Goal: Transaction & Acquisition: Purchase product/service

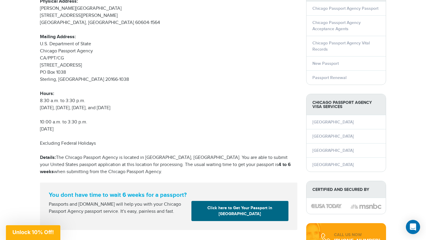
scroll to position [91, 0]
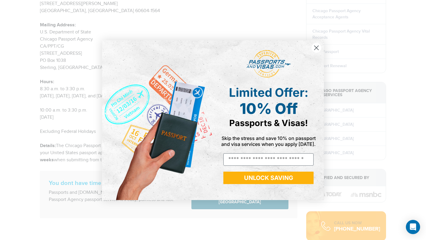
click at [317, 47] on icon "Close dialog" at bounding box center [317, 48] width 4 height 4
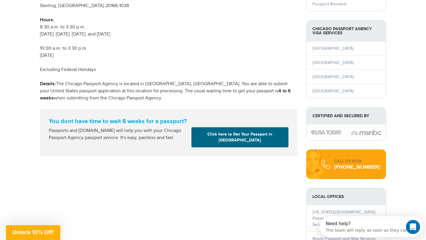
scroll to position [163, 0]
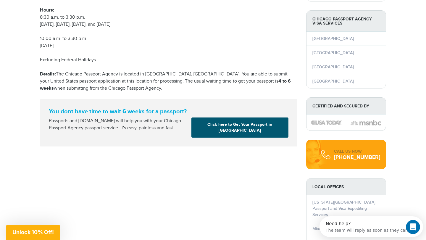
click at [231, 123] on link "Click here to Get Your Passport in [GEOGRAPHIC_DATA]" at bounding box center [239, 127] width 97 height 20
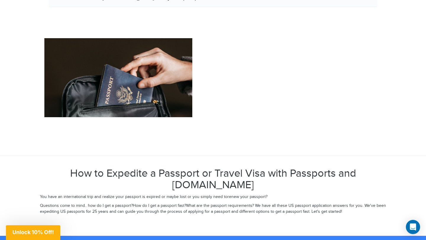
scroll to position [896, 0]
